Goal: Task Accomplishment & Management: Use online tool/utility

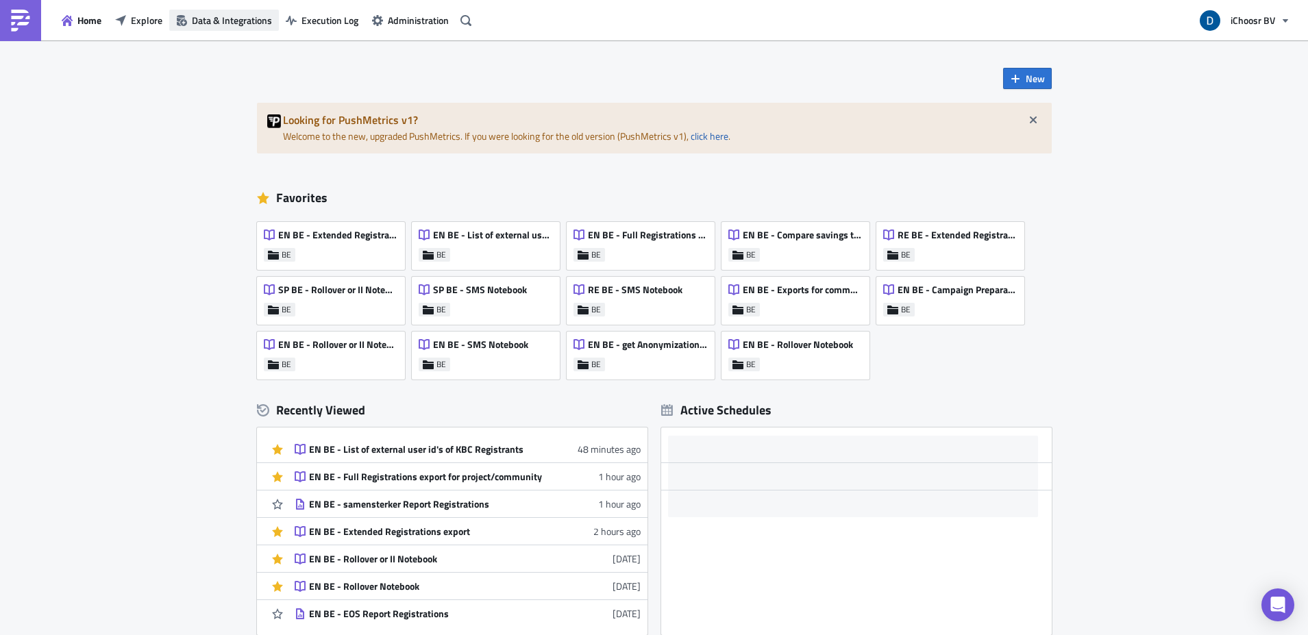
click at [171, 23] on button "Data & Integrations" at bounding box center [224, 20] width 110 height 21
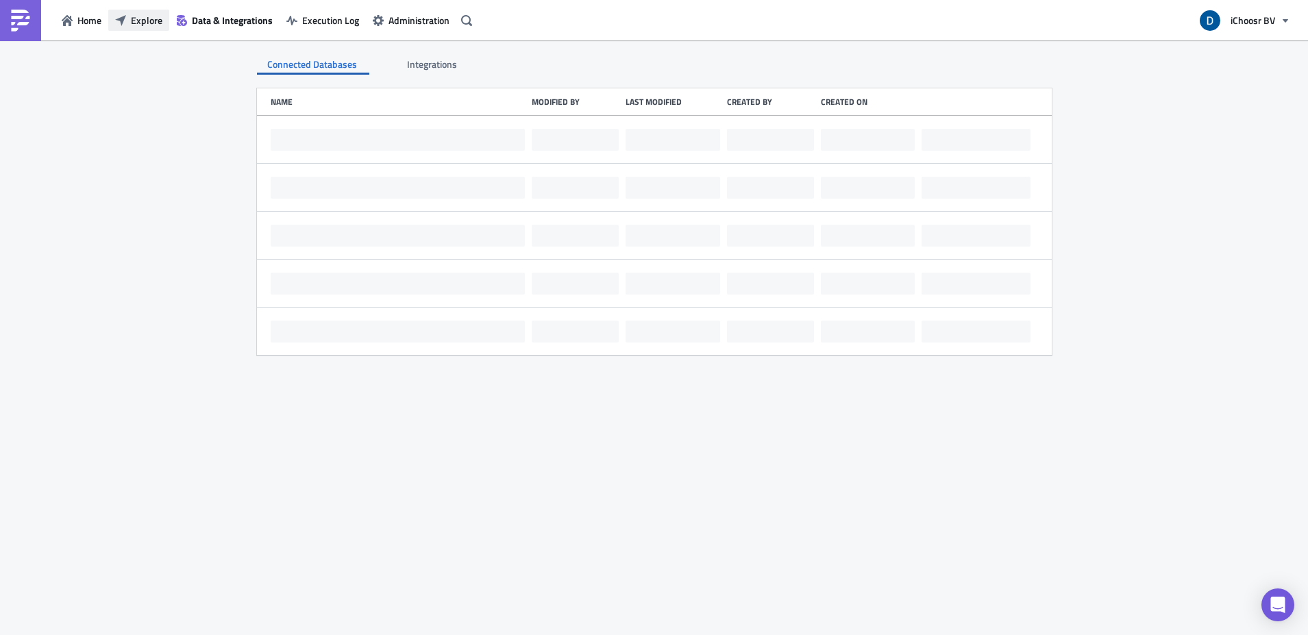
click at [155, 23] on span "Explore" at bounding box center [147, 20] width 32 height 14
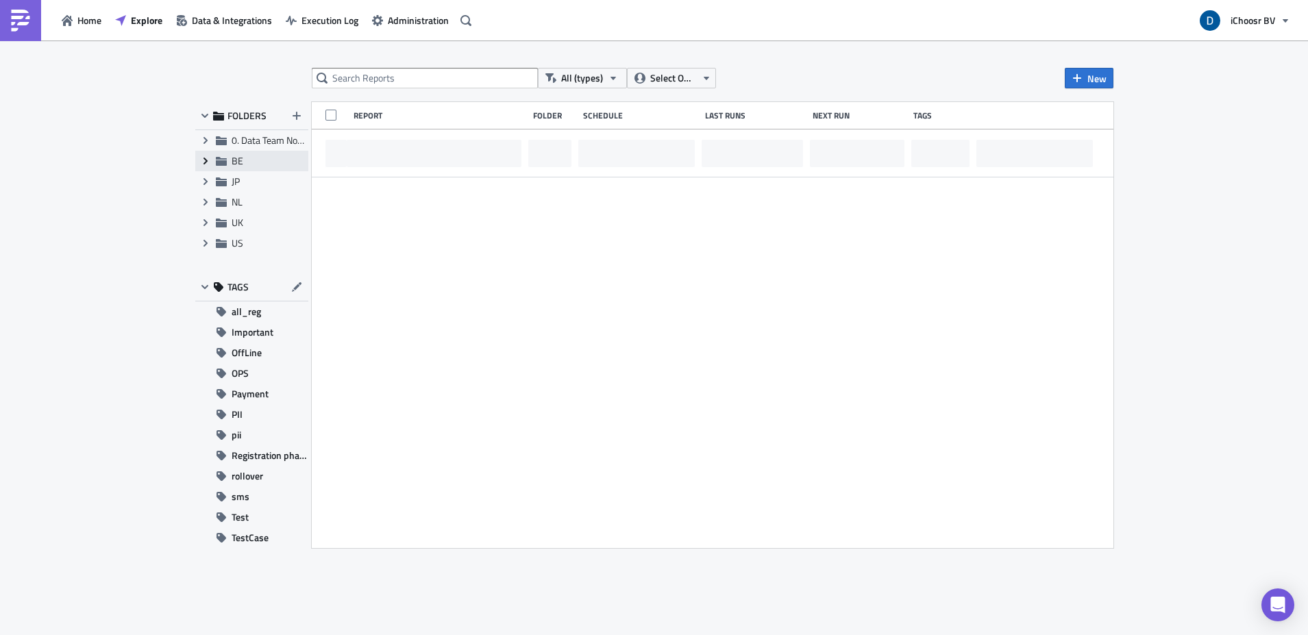
click at [203, 165] on icon "Expand group" at bounding box center [205, 161] width 11 height 11
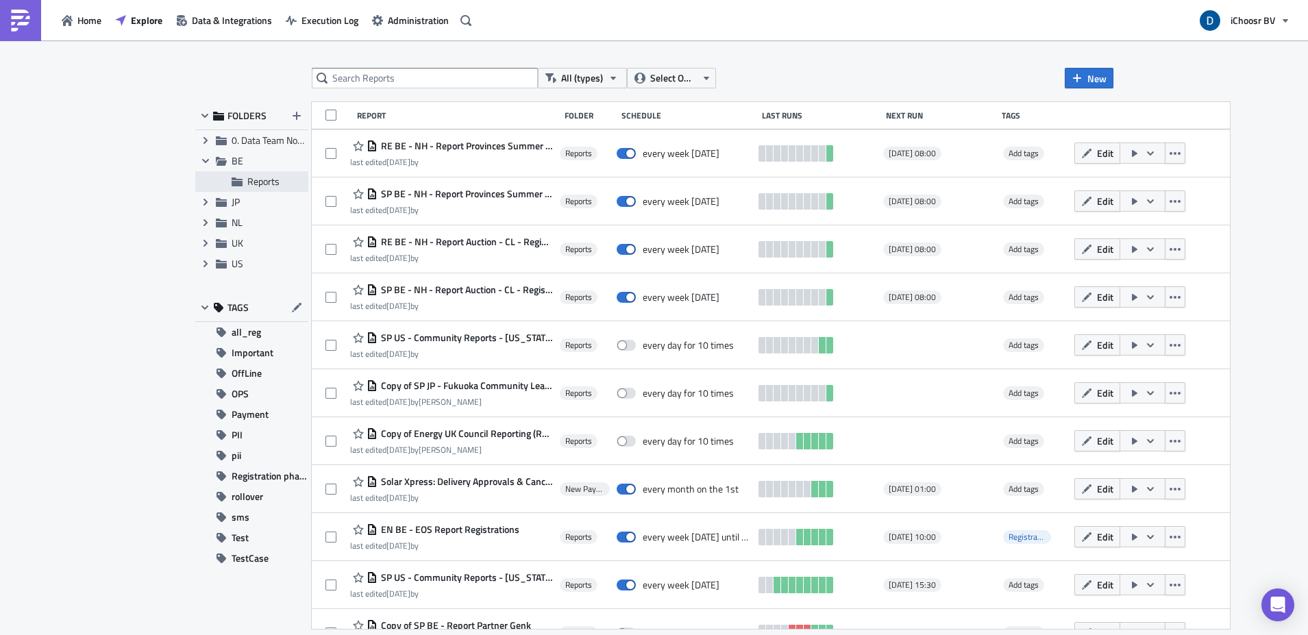
click at [255, 183] on span "Reports" at bounding box center [263, 181] width 32 height 14
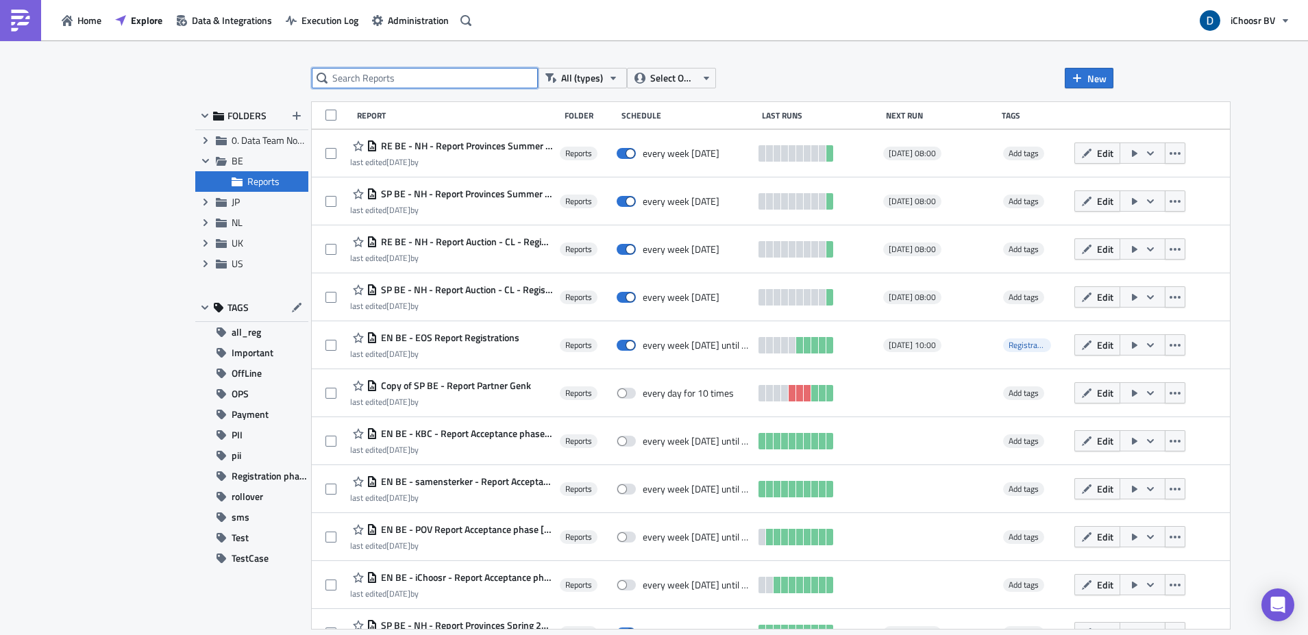
click at [401, 77] on input "text" at bounding box center [425, 78] width 226 height 21
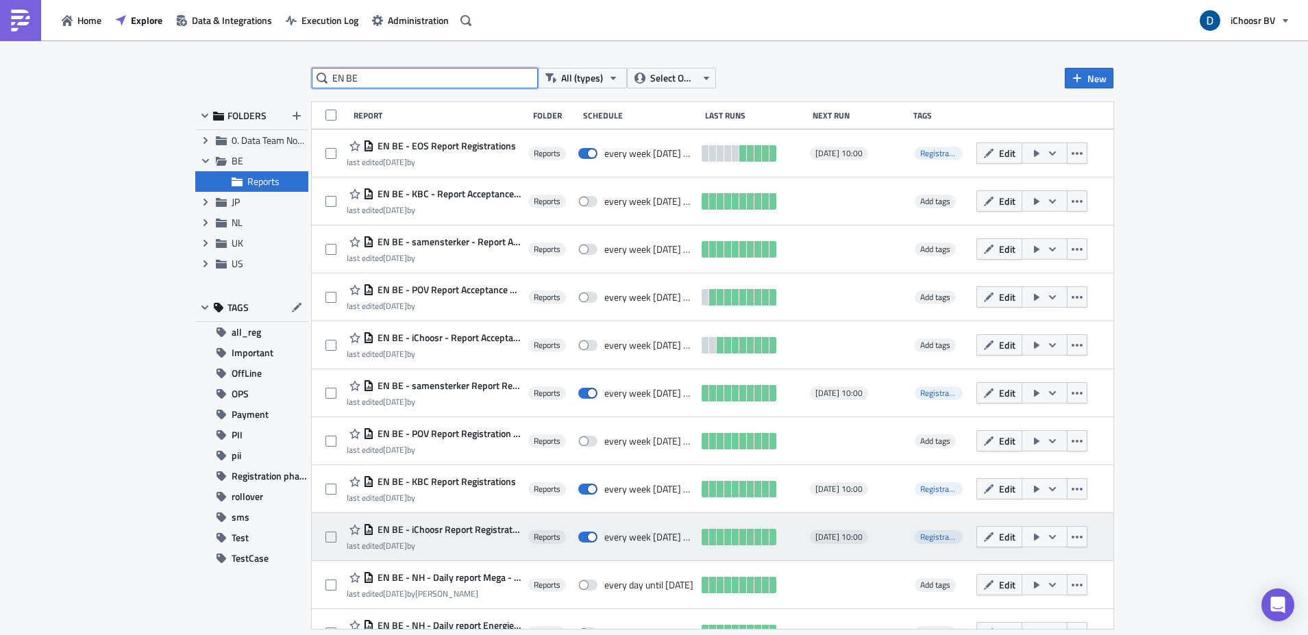
type input "EN BE"
click at [512, 529] on span "EN BE - iChoosr Report Registration" at bounding box center [447, 529] width 147 height 12
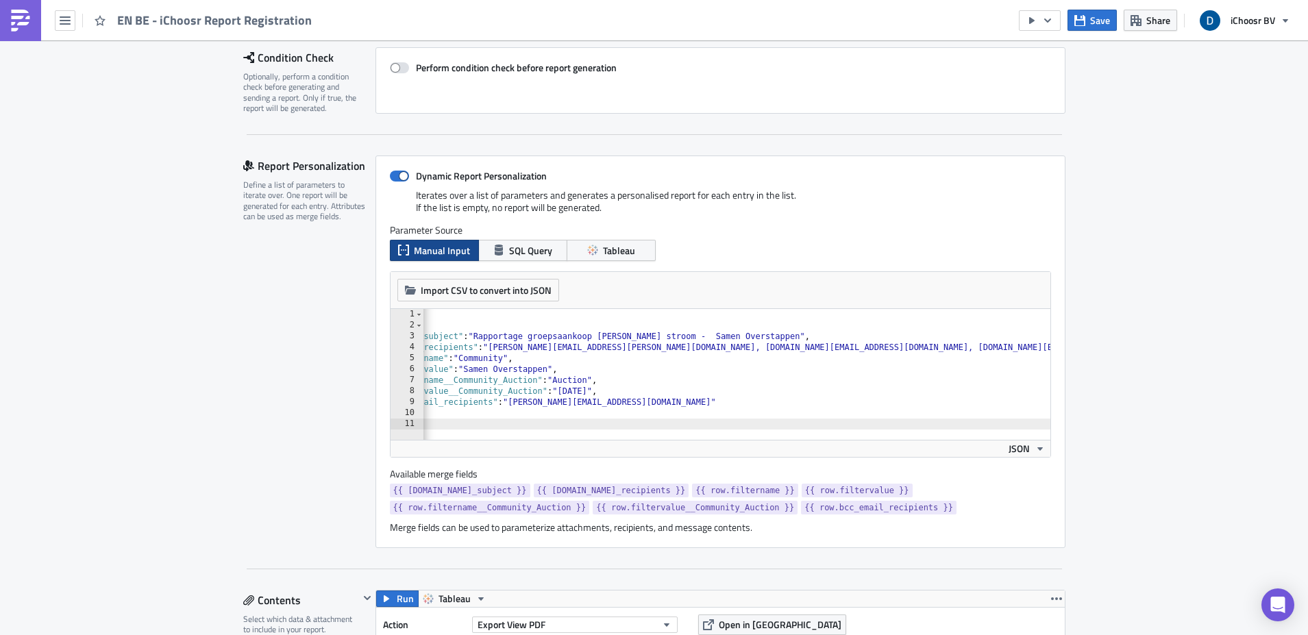
scroll to position [0, 88]
drag, startPoint x: 1032, startPoint y: 346, endPoint x: 1039, endPoint y: 352, distance: 9.2
click at [1033, 347] on div "[ { "email_subject" : "Rapportage groepsaankoop [PERSON_NAME] stroom - Samen Ov…" at bounding box center [692, 380] width 716 height 142
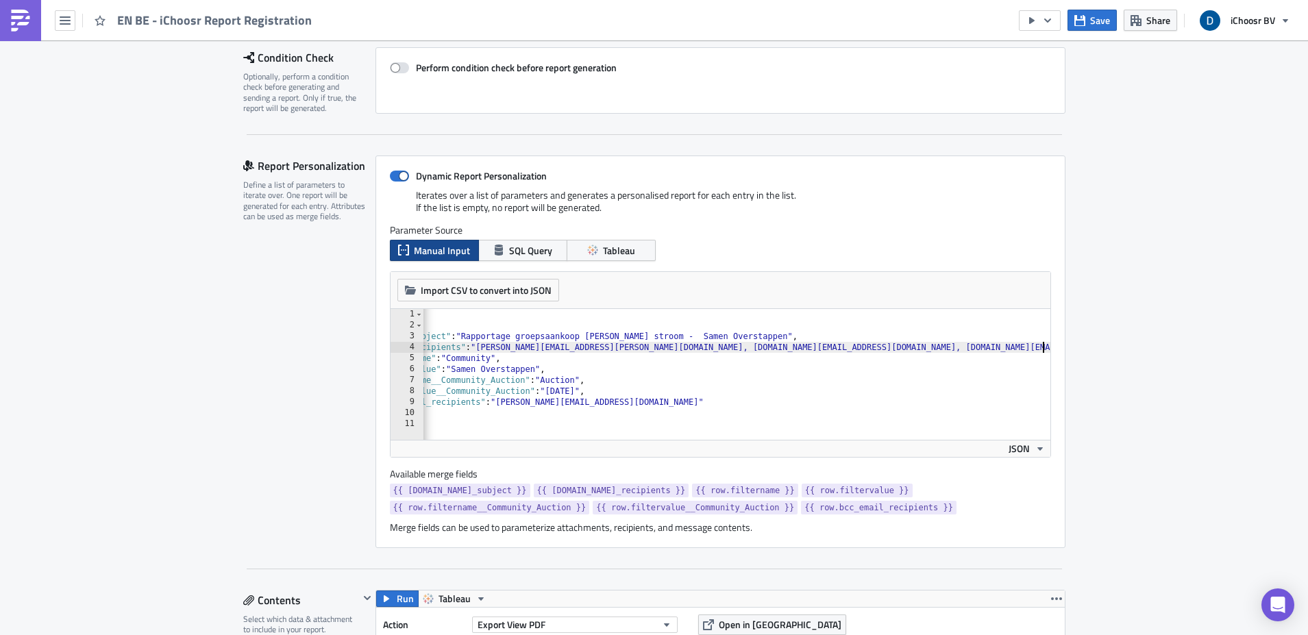
scroll to position [0, 59]
paste textarea "[EMAIL_ADDRESS][PERSON_NAME][DOMAIN_NAME]"
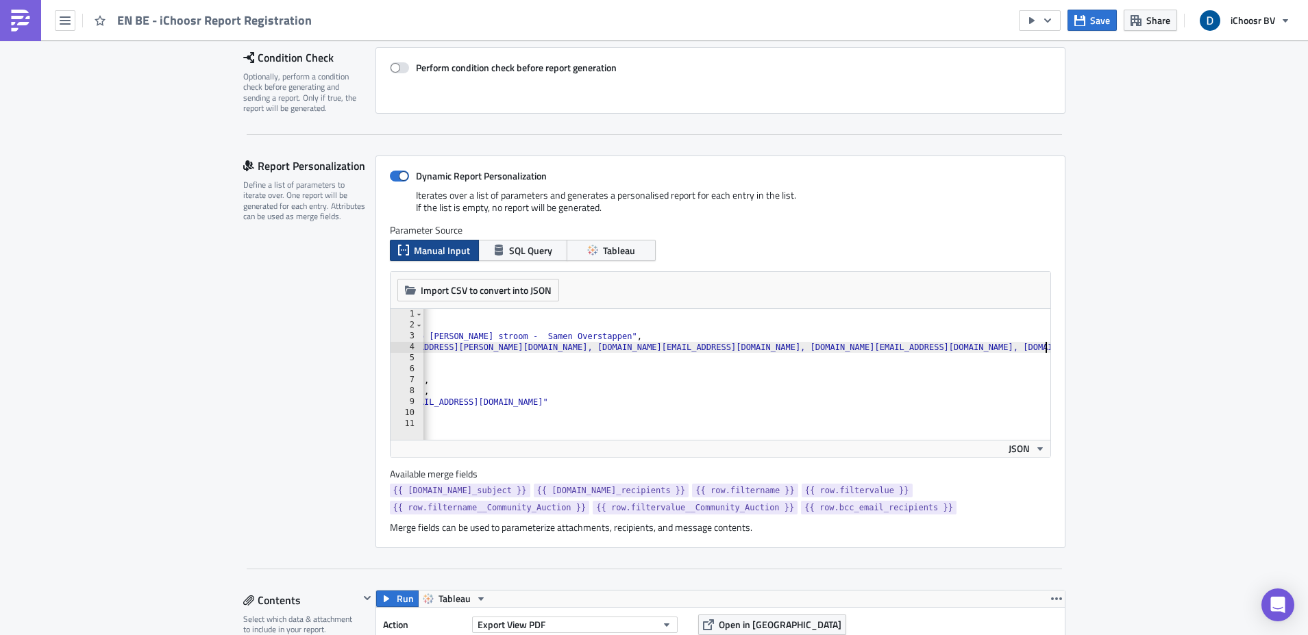
scroll to position [0, 244]
type textarea ""email_recipients": "[PERSON_NAME][EMAIL_ADDRESS][PERSON_NAME][DOMAIN_NAME], [D…"
drag, startPoint x: 1215, startPoint y: 321, endPoint x: 1208, endPoint y: 304, distance: 18.2
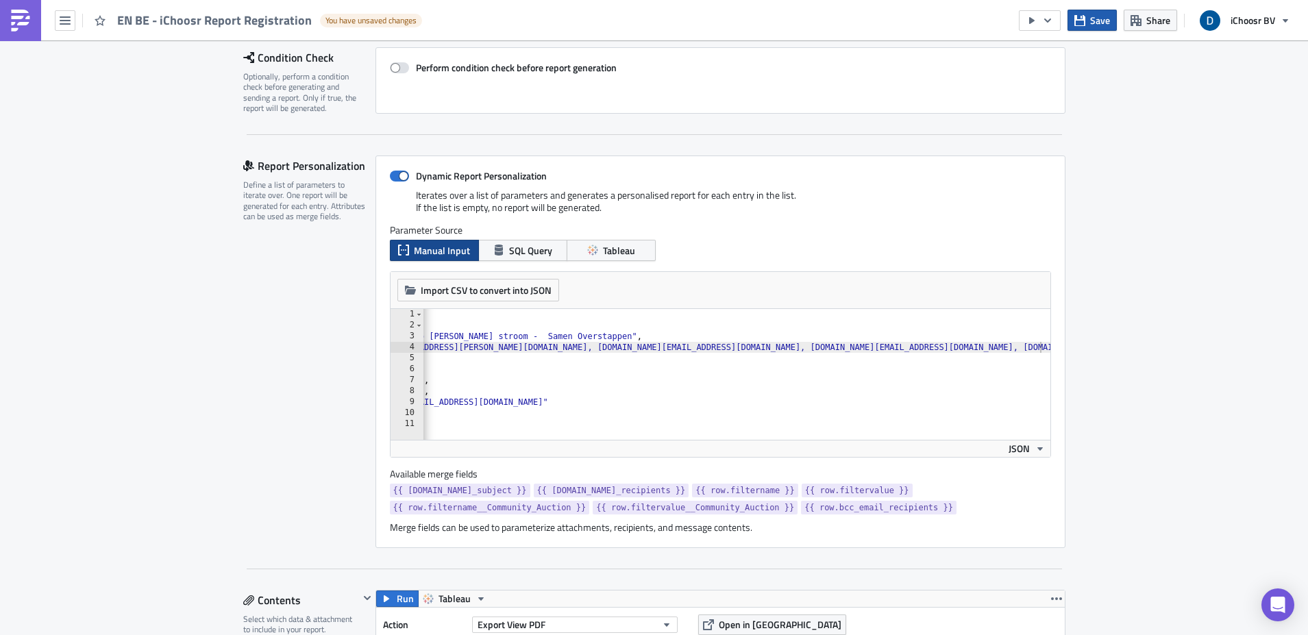
click at [1096, 17] on span "Save" at bounding box center [1100, 20] width 20 height 14
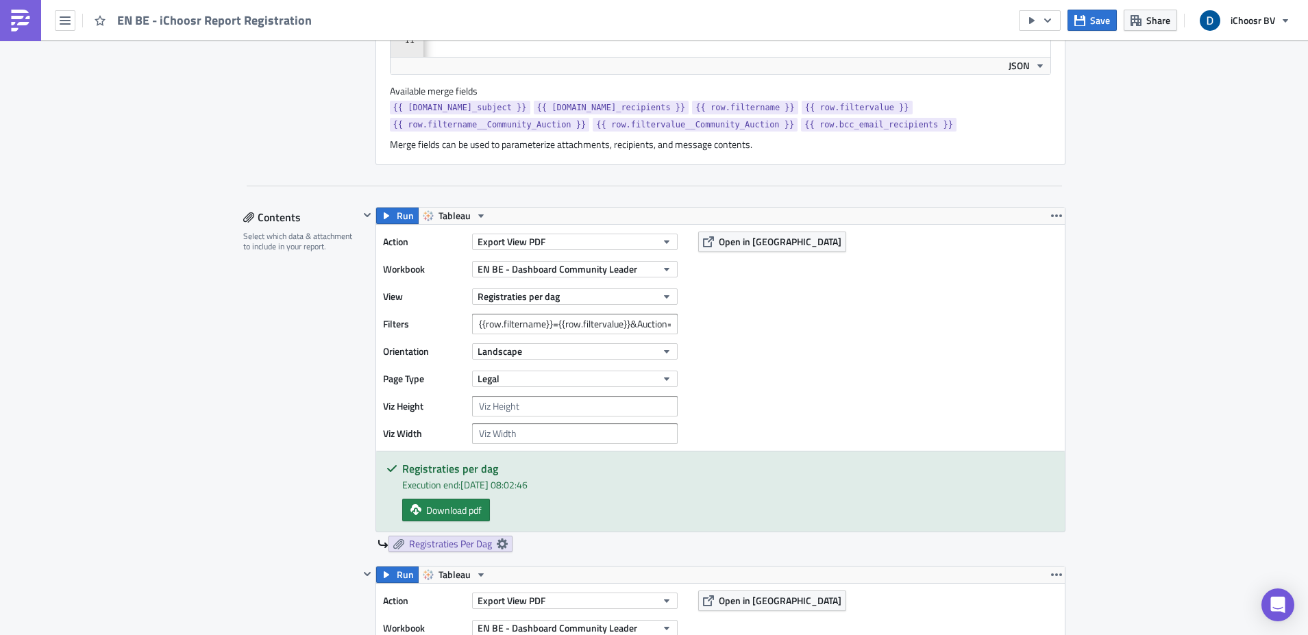
scroll to position [612, 0]
